Goal: Transaction & Acquisition: Purchase product/service

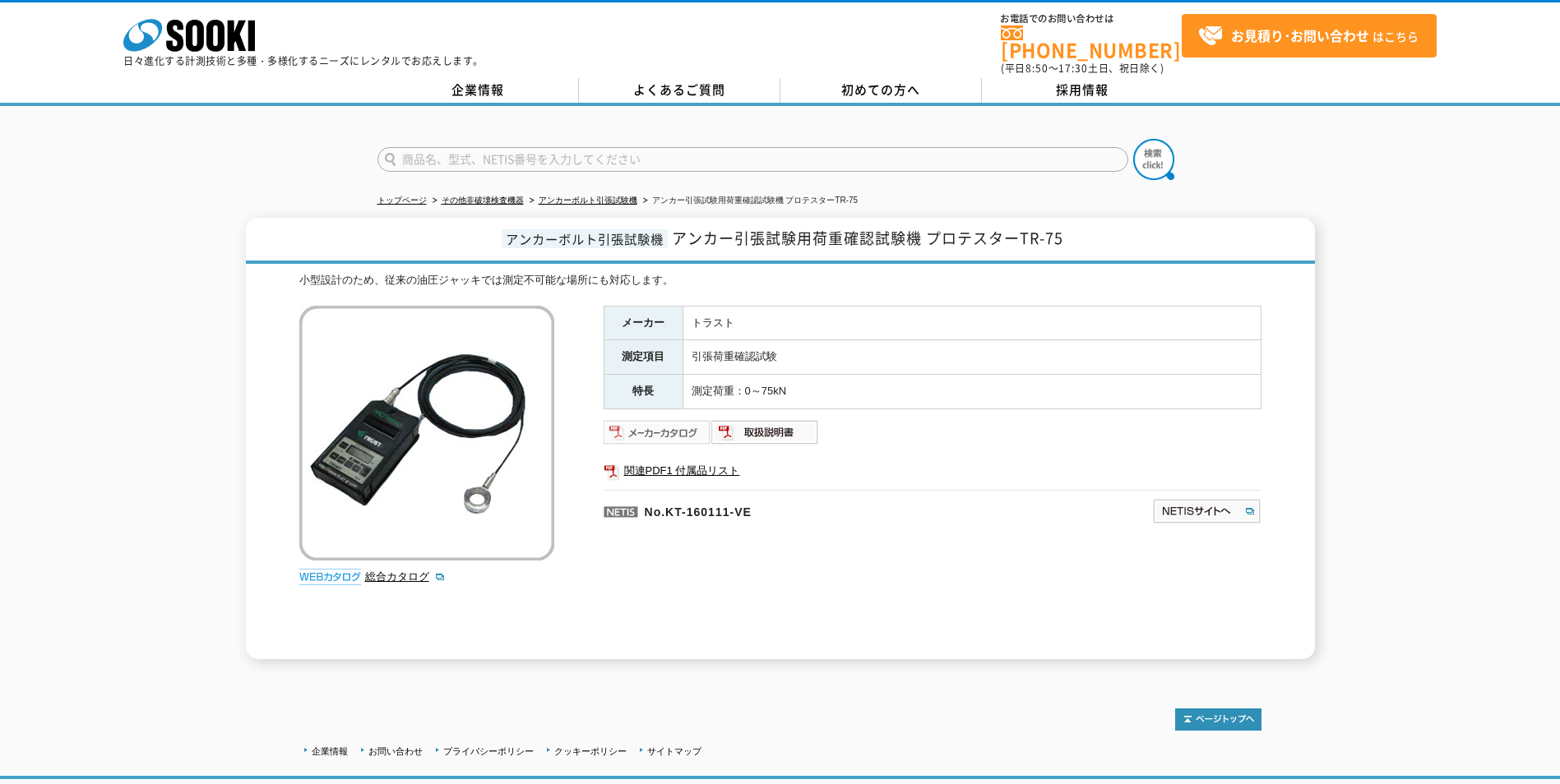
click at [671, 419] on img at bounding box center [658, 433] width 108 height 27
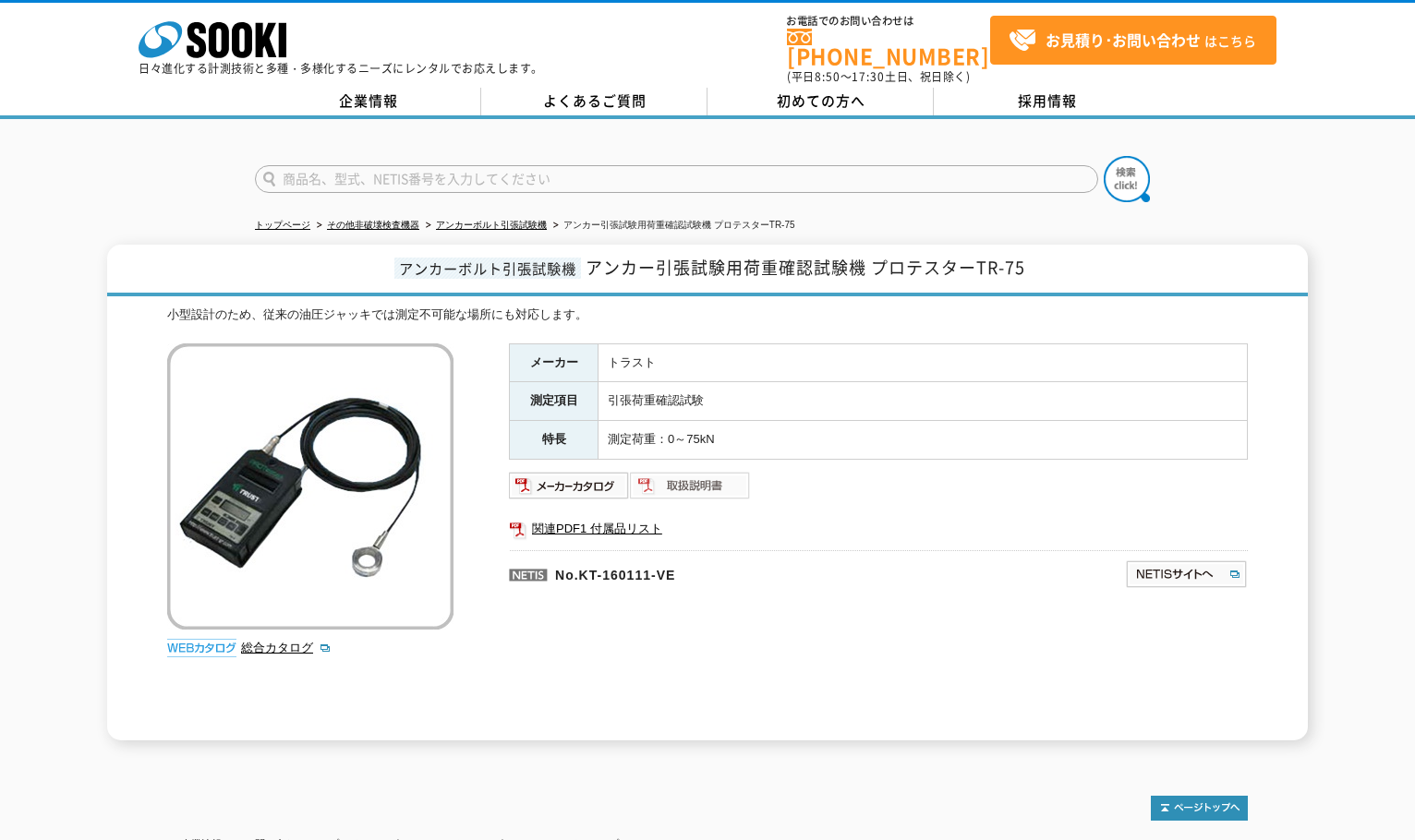
click at [717, 475] on img at bounding box center [690, 486] width 121 height 30
drag, startPoint x: 1058, startPoint y: 548, endPoint x: 864, endPoint y: 520, distance: 196.0
click at [1058, 550] on p at bounding box center [878, 574] width 739 height 48
drag, startPoint x: 1076, startPoint y: 589, endPoint x: 1025, endPoint y: 589, distance: 51.0
click at [1076, 589] on div "メーカー トラスト 測定項目 引張荷重確認試験 特長 測定荷重：0～75kN 関連PDF1 付属品リスト No.KT-160111-VE" at bounding box center [878, 541] width 739 height 397
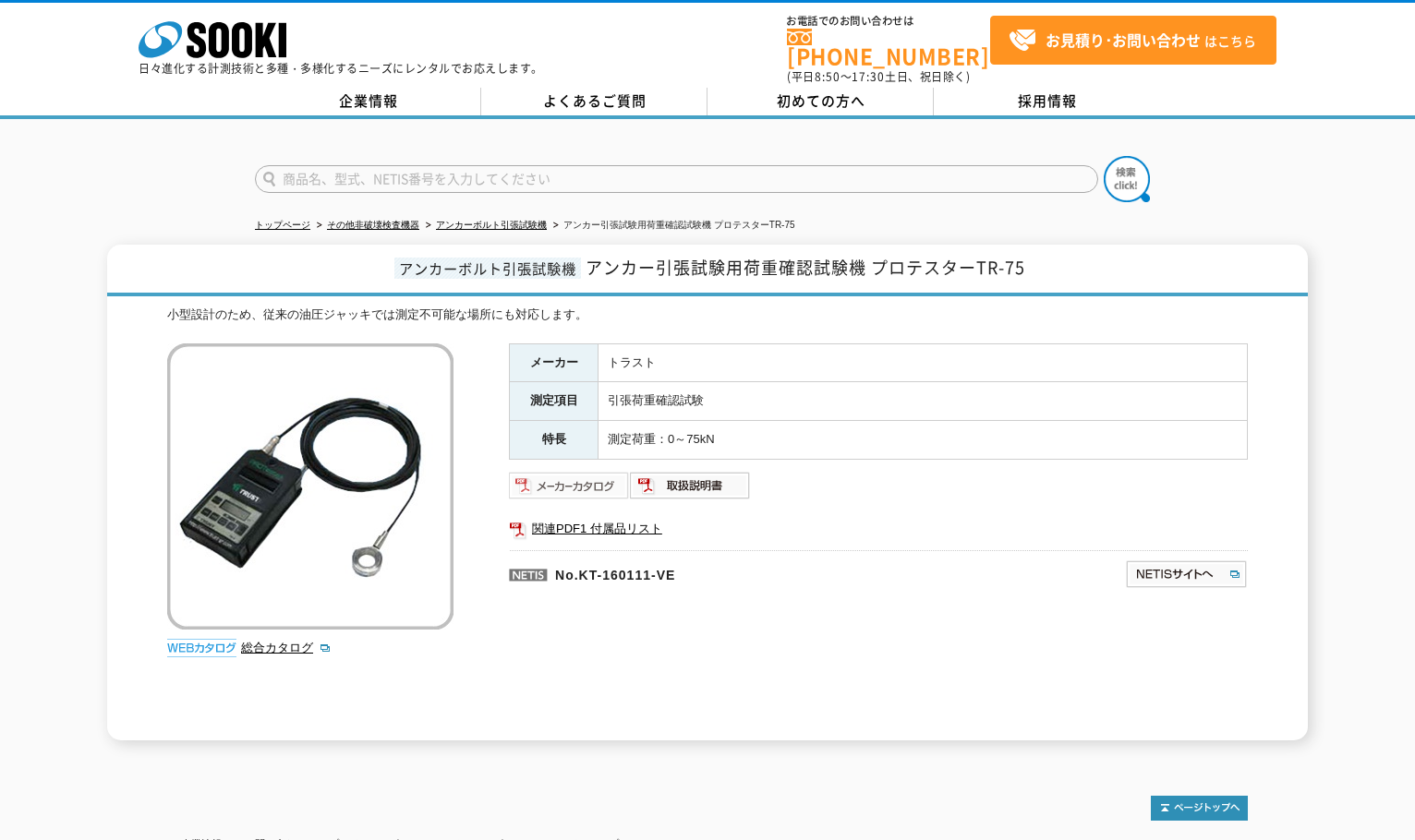
click at [587, 482] on img at bounding box center [570, 486] width 121 height 30
click at [265, 463] on img at bounding box center [310, 486] width 286 height 286
click at [942, 554] on p "No.KT-160111-VE" at bounding box center [728, 572] width 438 height 45
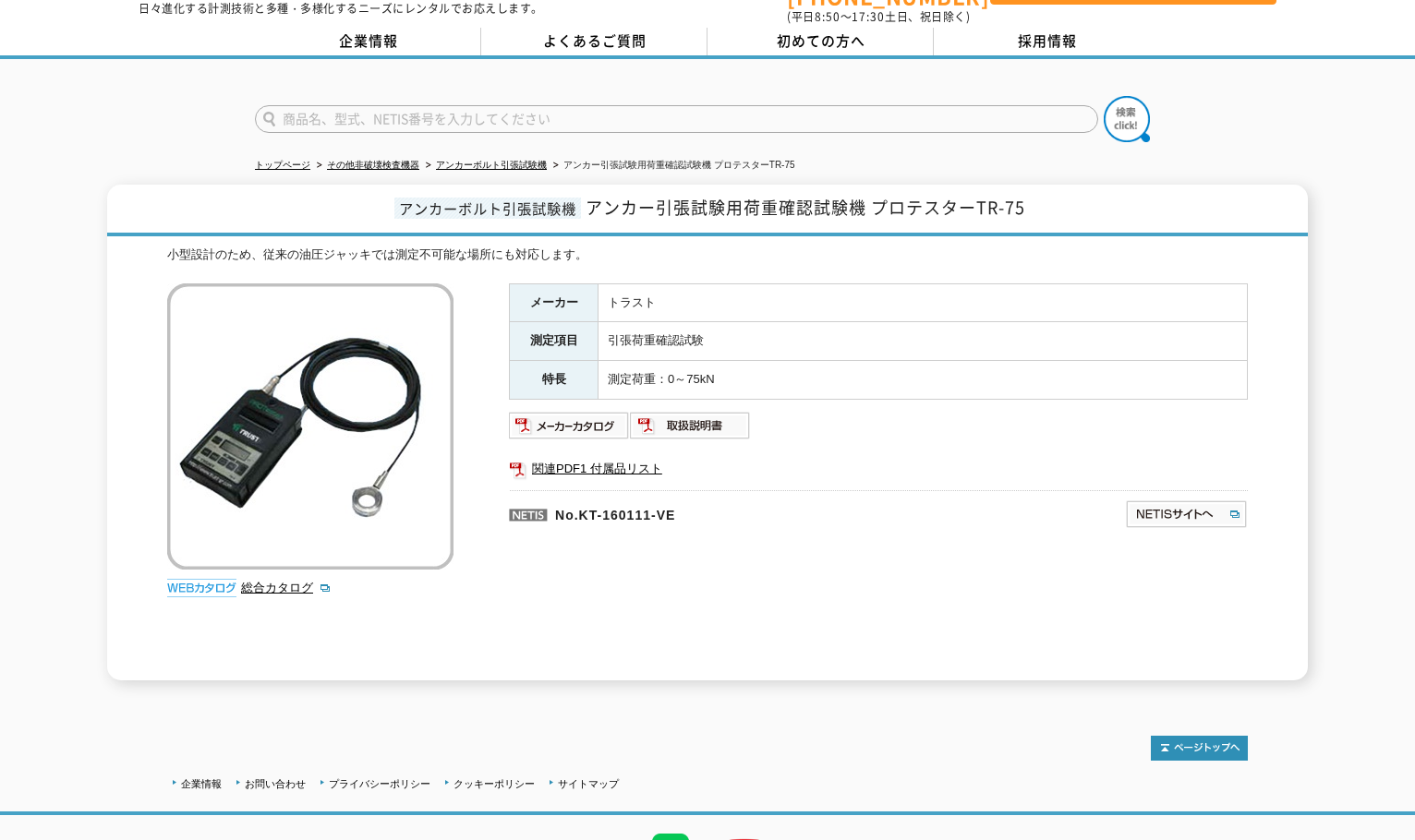
scroll to position [59, 0]
click at [569, 415] on img at bounding box center [570, 426] width 121 height 30
drag, startPoint x: 60, startPoint y: 199, endPoint x: 136, endPoint y: 323, distance: 145.4
click at [67, 208] on div "アンカーボルト引張試験機 アンカー引張試験用荷重確認試験機 プロテスターTR-75 小型設計のため、従来の油圧ジャッキでは測定不可能な場所にも対応します。 総…" at bounding box center [707, 433] width 1415 height 496
click at [813, 491] on p "No.KT-160111-VE" at bounding box center [728, 513] width 438 height 45
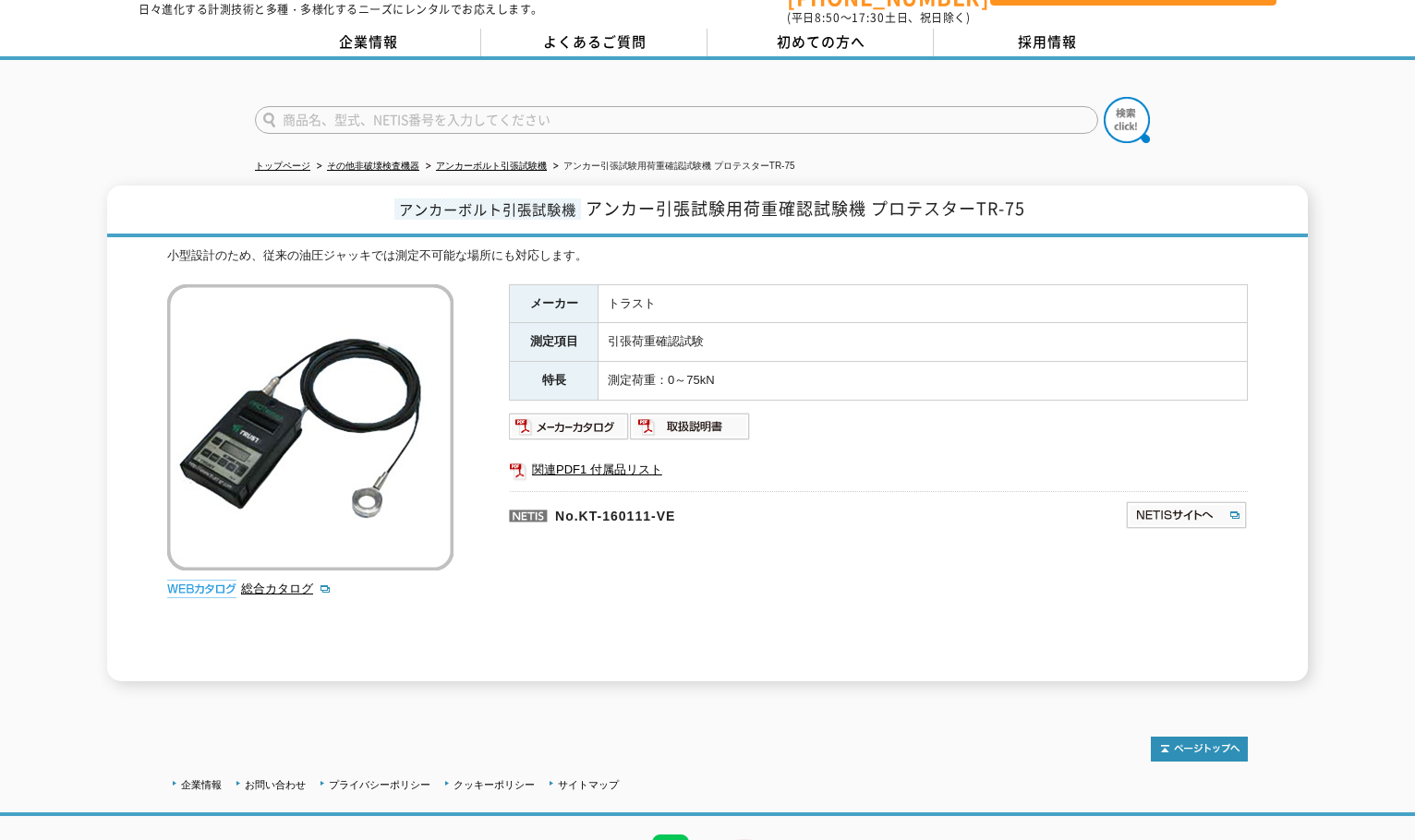
click at [589, 397] on div "メーカー トラスト 測定項目 引張荷重確認試験 特長 測定荷重：0～75kN 関連PDF1 付属品リスト No.KT-160111-VE" at bounding box center [878, 482] width 739 height 397
click at [590, 419] on img at bounding box center [570, 426] width 121 height 30
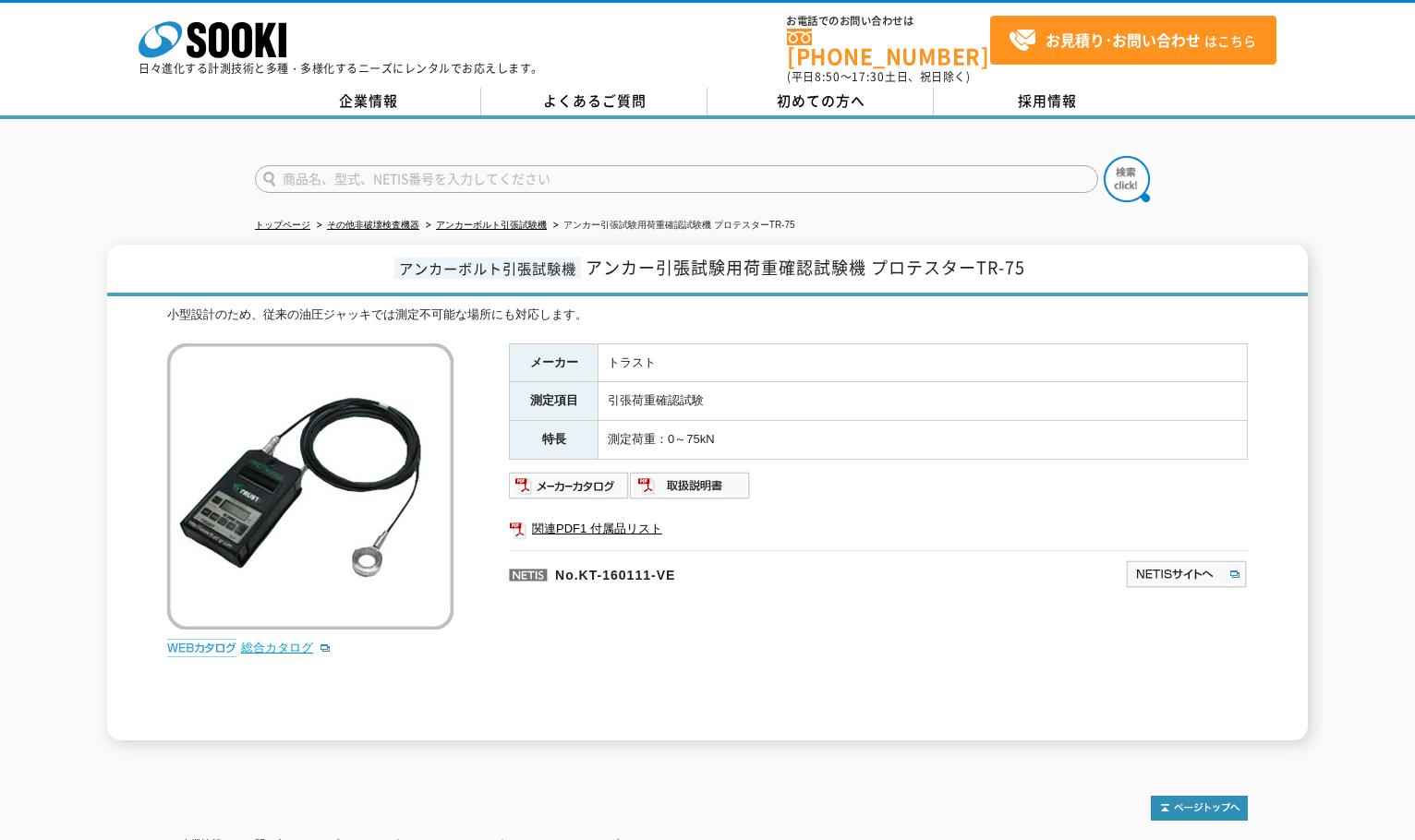
click at [283, 640] on link "総合カタログ" at bounding box center [285, 647] width 90 height 14
click at [673, 483] on img at bounding box center [690, 486] width 121 height 30
